Goal: Transaction & Acquisition: Purchase product/service

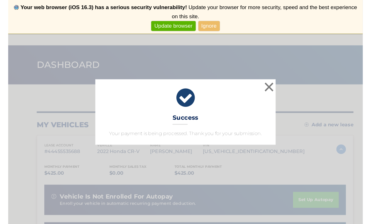
scroll to position [34, 0]
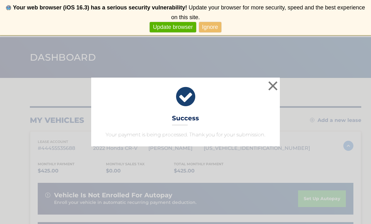
click at [272, 87] on button "×" at bounding box center [273, 86] width 13 height 13
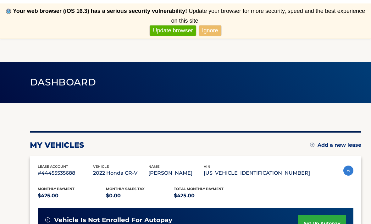
scroll to position [0, 0]
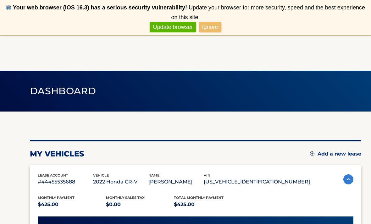
click at [212, 28] on link "Ignore" at bounding box center [210, 27] width 22 height 10
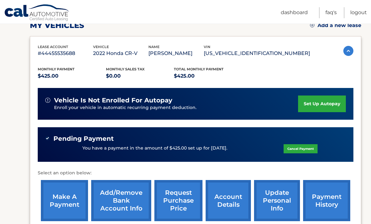
scroll to position [94, 0]
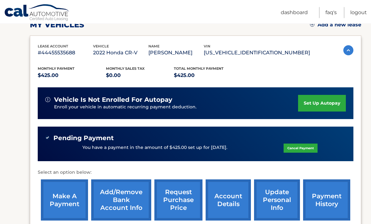
click at [67, 203] on link "make a payment" at bounding box center [64, 200] width 47 height 41
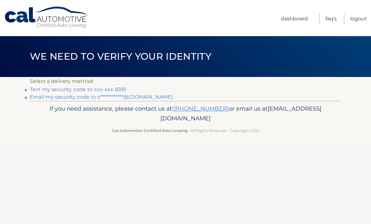
click at [118, 90] on link "Text my security code to xxx-xxx-8381" at bounding box center [78, 89] width 97 height 6
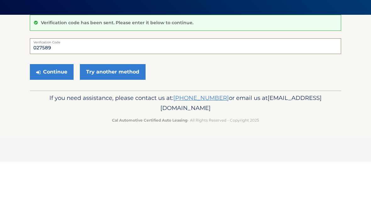
type input "027589"
click at [53, 126] on button "Continue" at bounding box center [52, 134] width 44 height 16
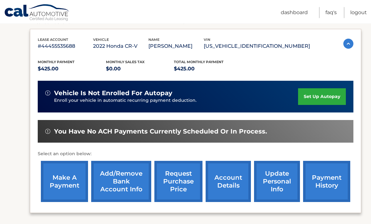
scroll to position [102, 0]
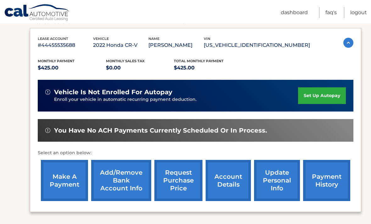
click at [65, 183] on link "make a payment" at bounding box center [64, 180] width 47 height 41
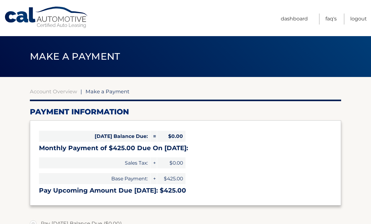
select select "YWMzYTQzODgtNGU5NS00NzhkLWI2ZjUtMmJjNzFmODI3NTFh"
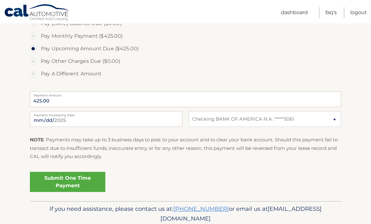
scroll to position [203, 0]
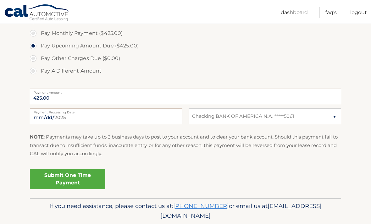
click at [69, 178] on link "Submit One Time Payment" at bounding box center [67, 179] width 75 height 20
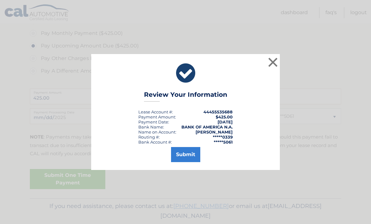
click at [185, 162] on button "Submit" at bounding box center [185, 154] width 29 height 15
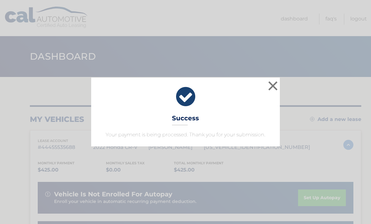
click at [275, 89] on button "×" at bounding box center [273, 86] width 13 height 13
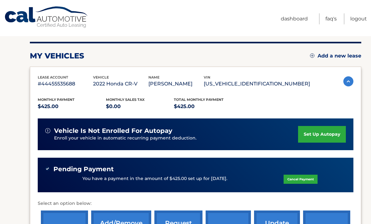
scroll to position [64, 0]
